Goal: Use online tool/utility

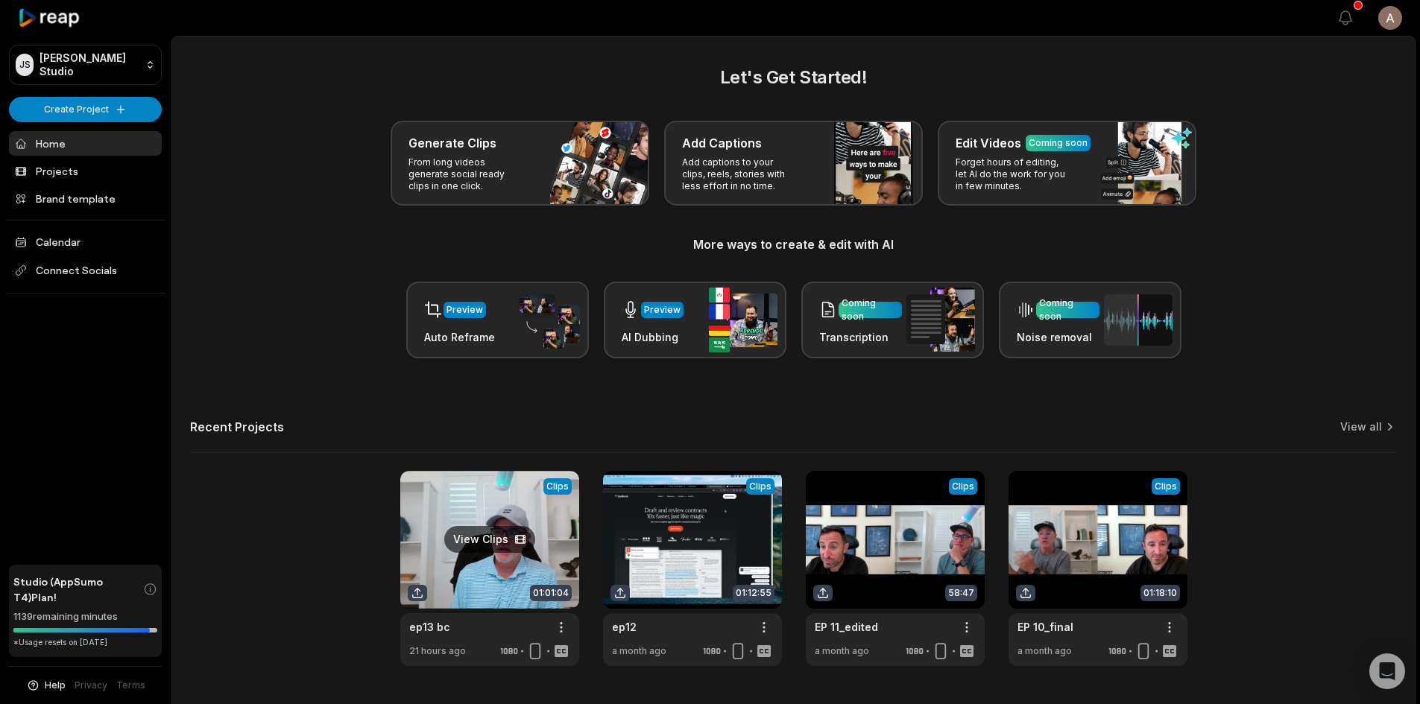
click at [508, 538] on link at bounding box center [489, 568] width 179 height 195
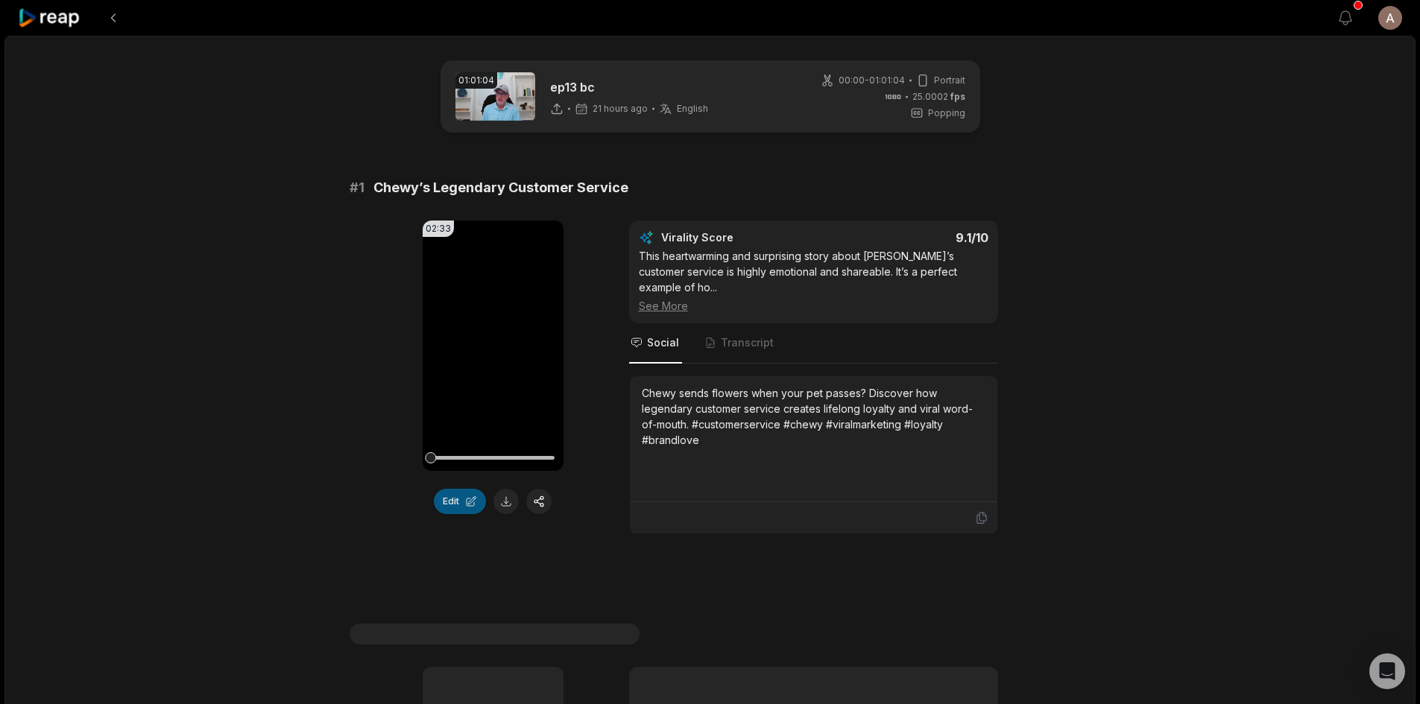
click at [469, 500] on button "Edit" at bounding box center [460, 501] width 52 height 25
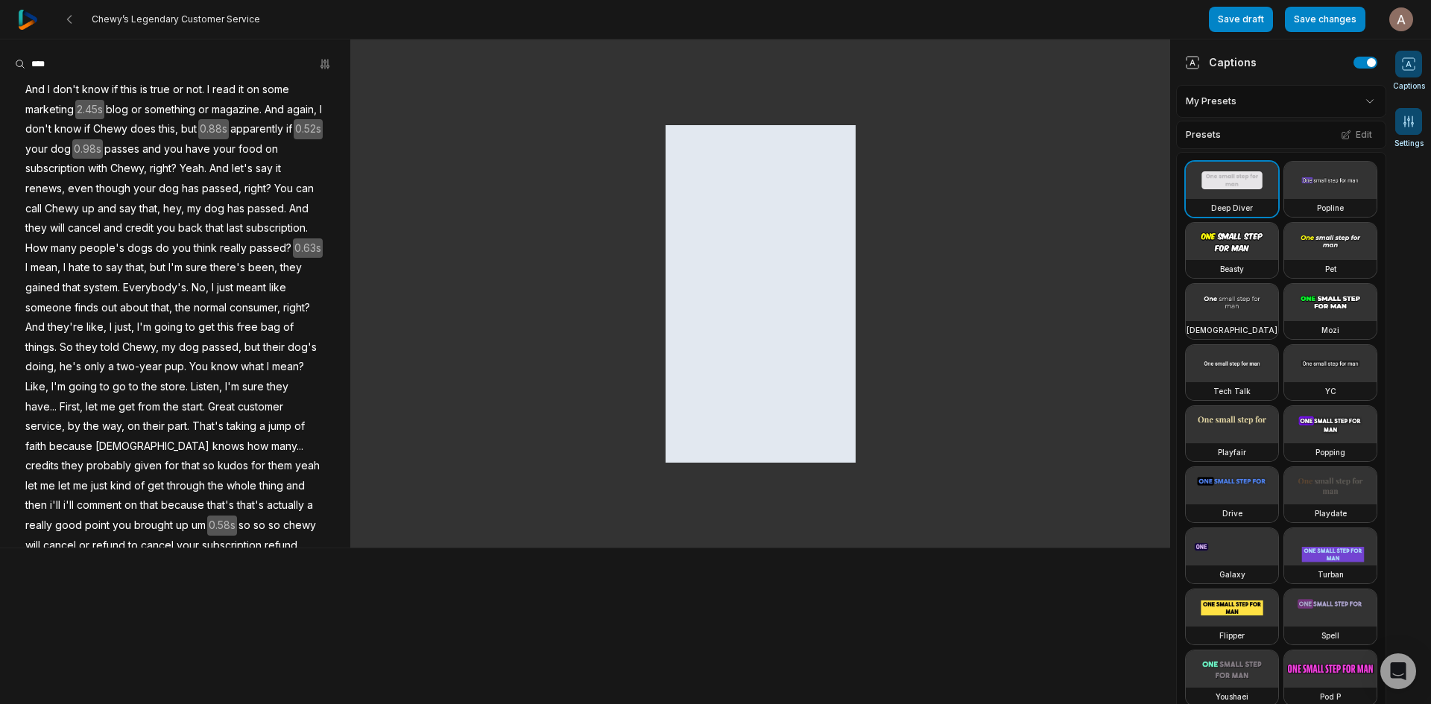
click at [1410, 122] on icon at bounding box center [1408, 121] width 15 height 15
